Goal: Task Accomplishment & Management: Manage account settings

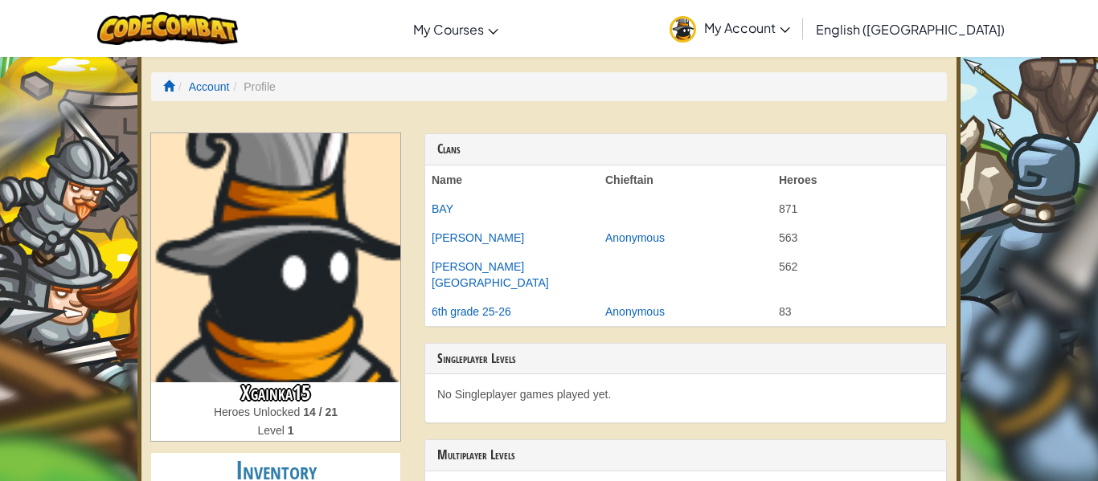
scroll to position [6, 0]
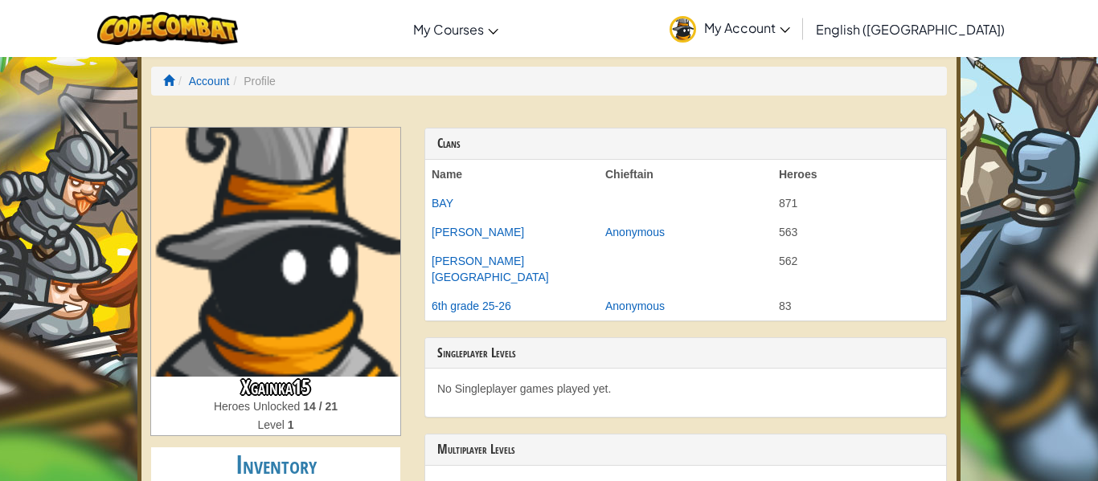
click at [276, 231] on img at bounding box center [275, 252] width 249 height 249
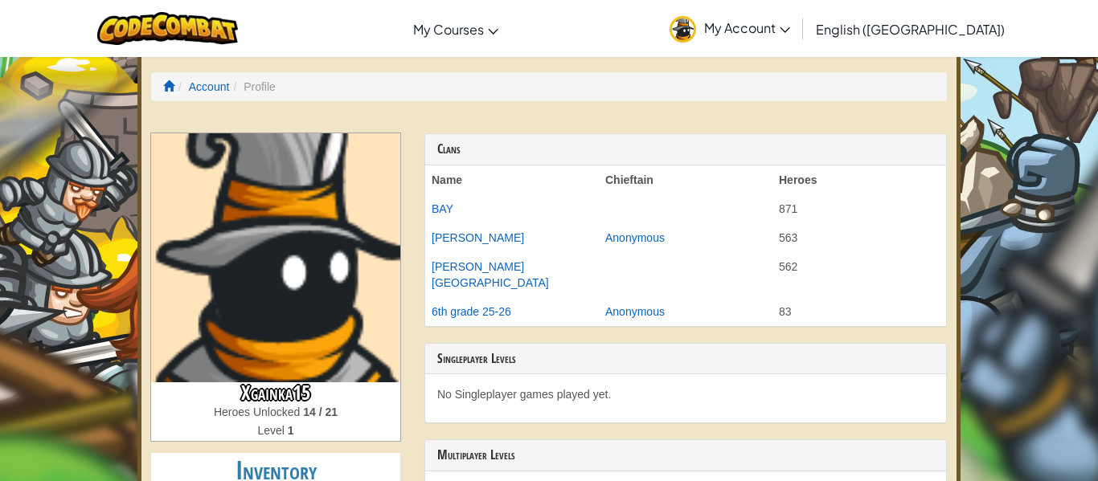
scroll to position [3, 0]
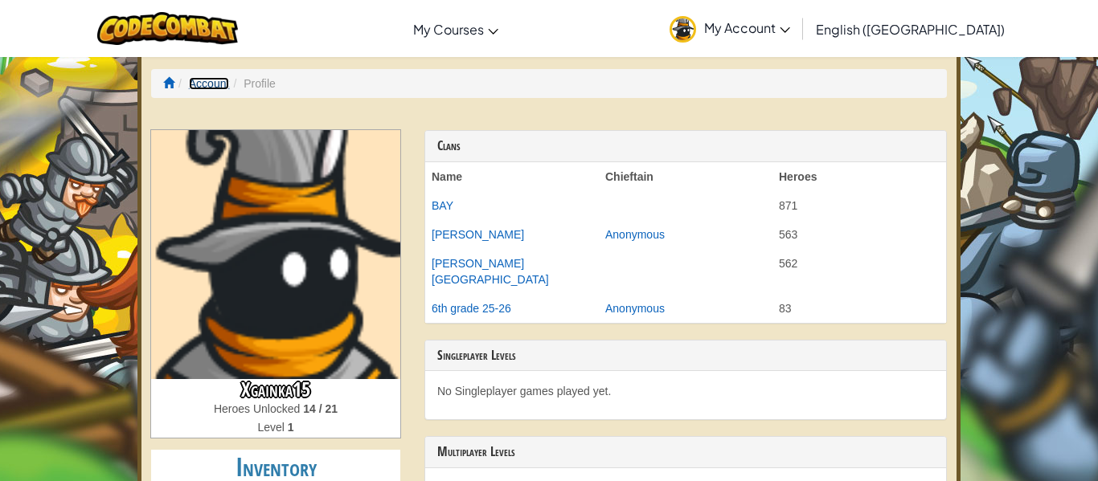
click at [211, 83] on link "Account" at bounding box center [209, 83] width 41 height 13
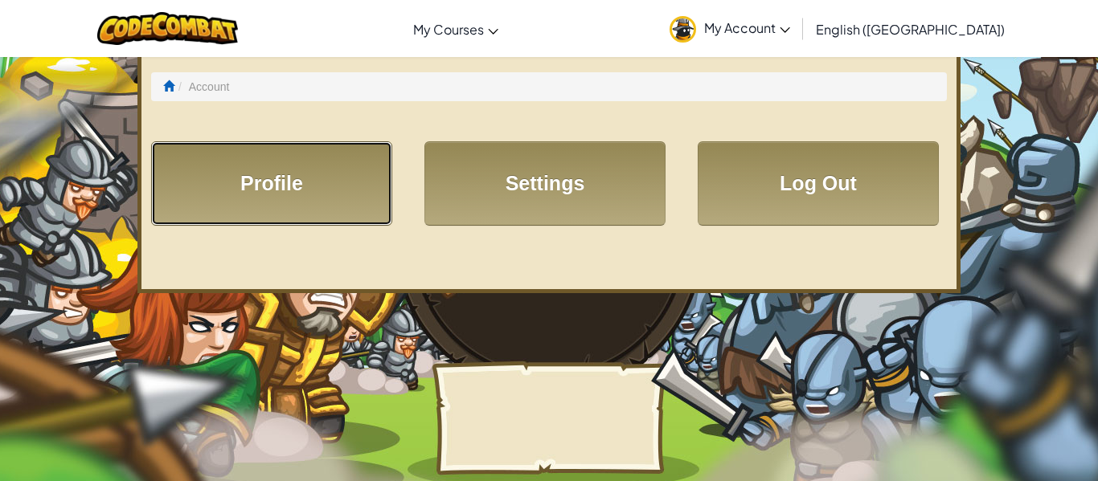
click at [338, 169] on link "Profile" at bounding box center [271, 183] width 241 height 84
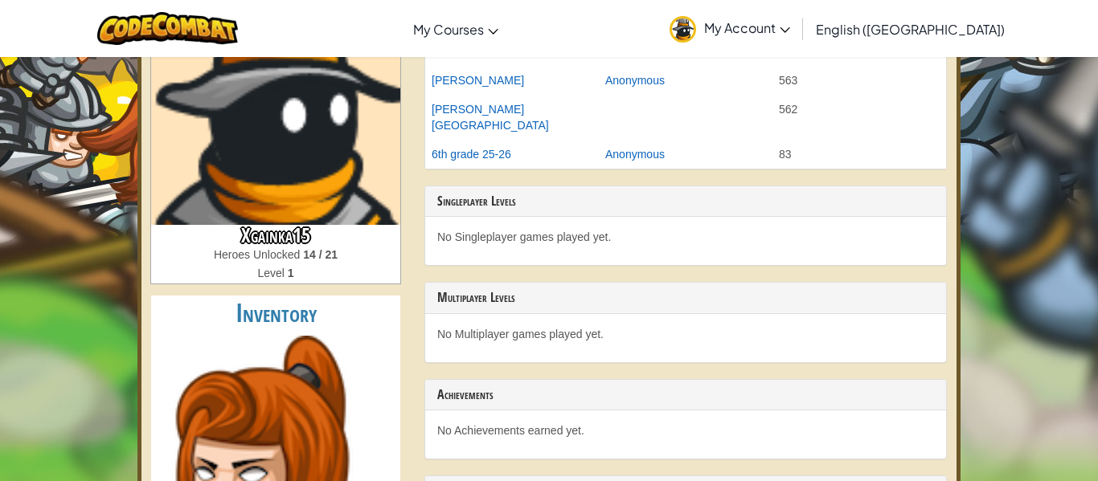
scroll to position [154, 0]
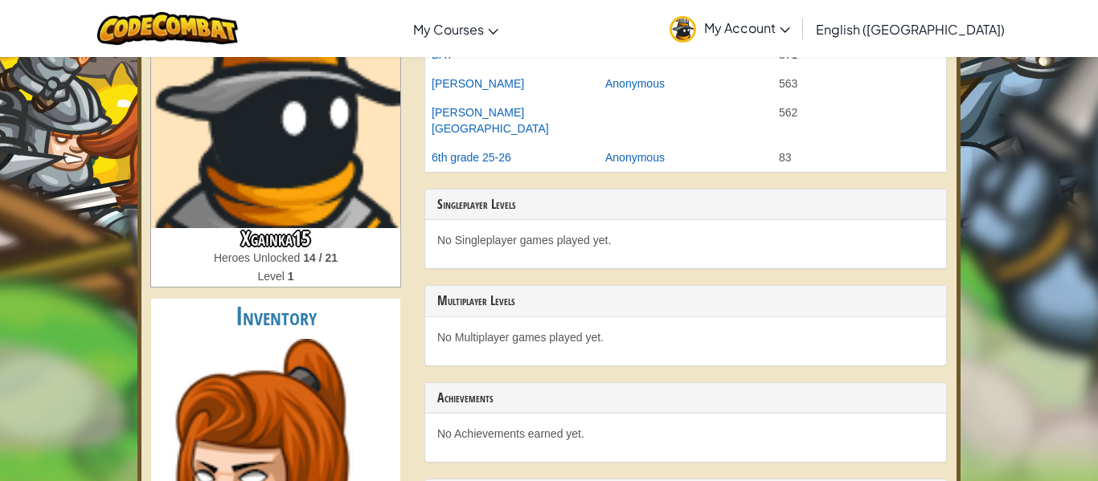
click at [263, 256] on span "Heroes Unlocked" at bounding box center [258, 258] width 89 height 13
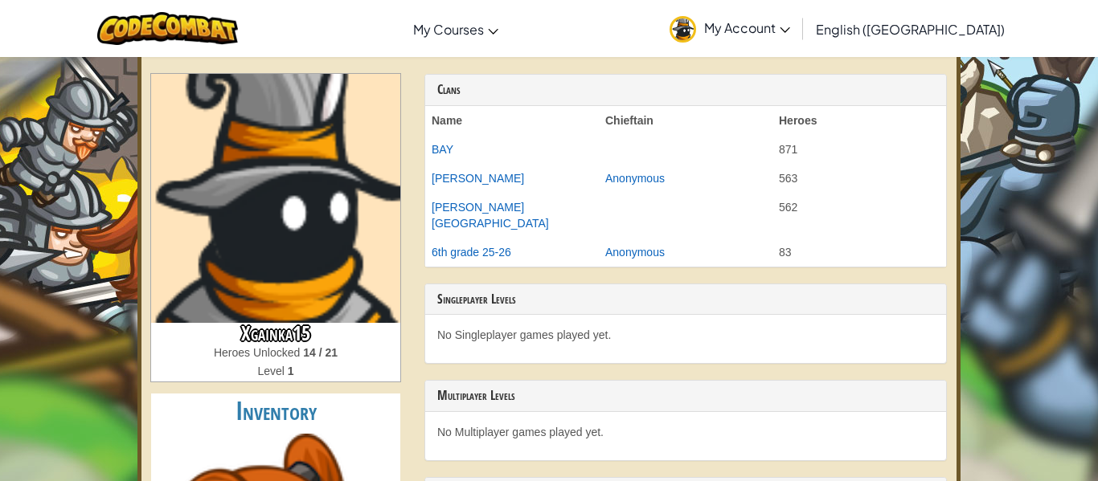
scroll to position [0, 0]
